Goal: Task Accomplishment & Management: Manage account settings

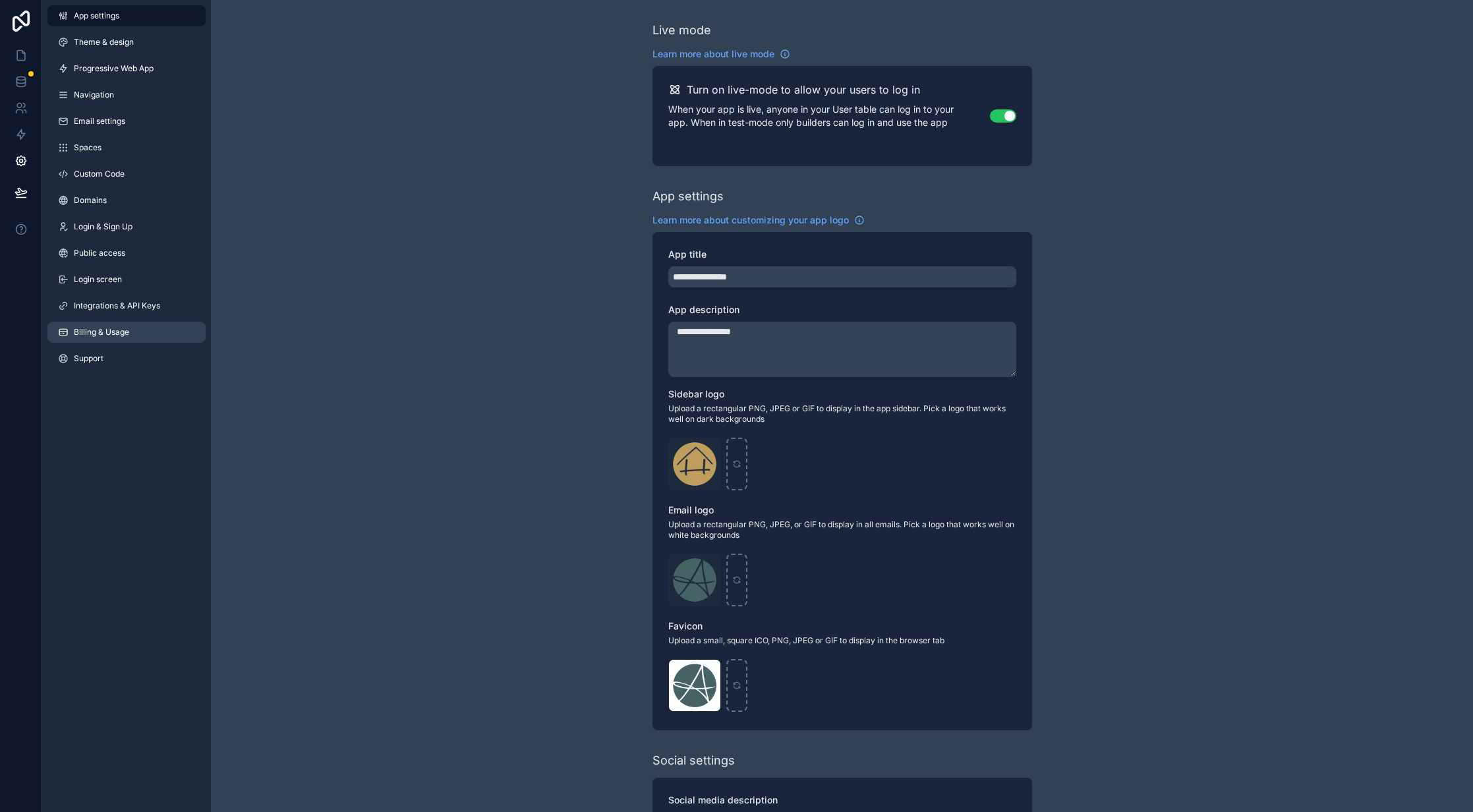
click at [114, 333] on span "Billing & Usage" at bounding box center [101, 332] width 56 height 10
